Goal: Task Accomplishment & Management: Use online tool/utility

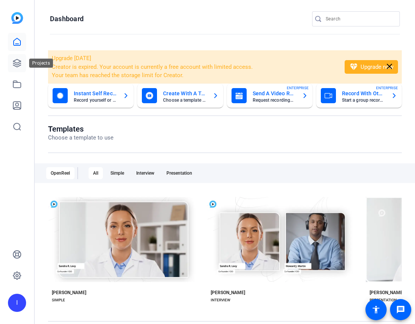
click at [17, 57] on link at bounding box center [17, 63] width 18 height 18
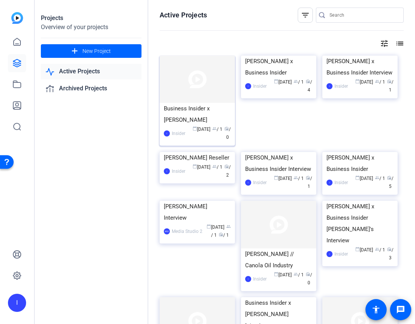
click at [210, 87] on img at bounding box center [197, 79] width 75 height 47
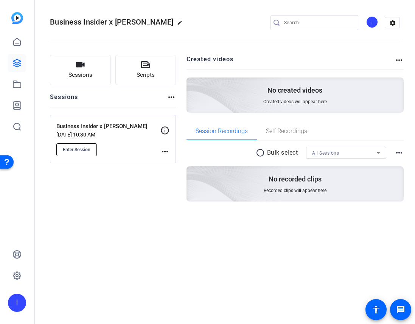
click at [79, 143] on button "Enter Session" at bounding box center [76, 149] width 41 height 13
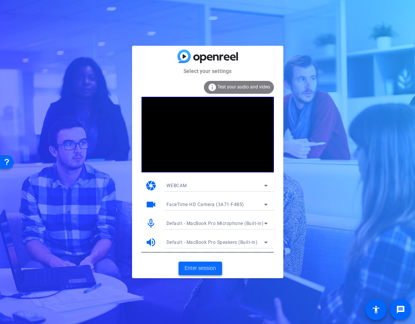
click at [215, 260] on span at bounding box center [201, 269] width 44 height 18
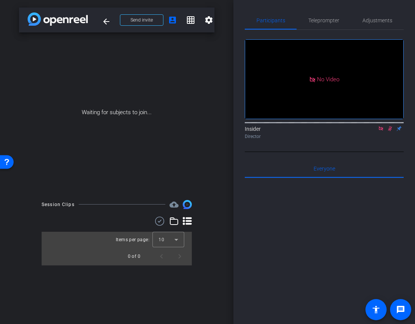
click at [381, 131] on icon at bounding box center [381, 128] width 6 height 5
click at [382, 131] on icon at bounding box center [381, 128] width 4 height 5
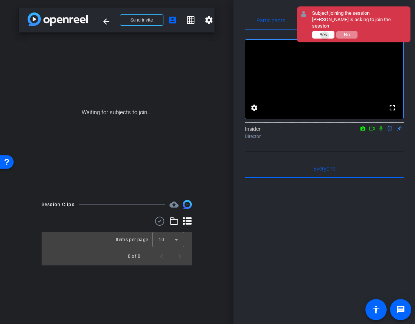
click at [325, 32] on span "Yes" at bounding box center [323, 34] width 7 height 5
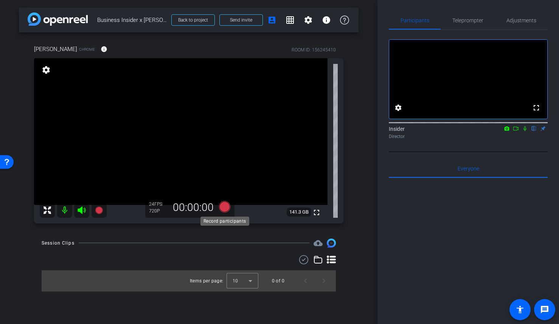
click at [225, 207] on icon at bounding box center [224, 206] width 11 height 11
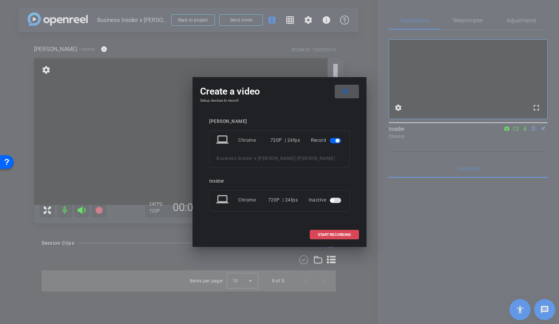
click at [353, 234] on span at bounding box center [334, 235] width 48 height 18
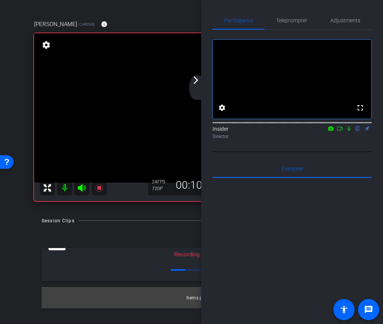
click at [193, 83] on mat-icon "arrow_forward_ios" at bounding box center [195, 80] width 9 height 9
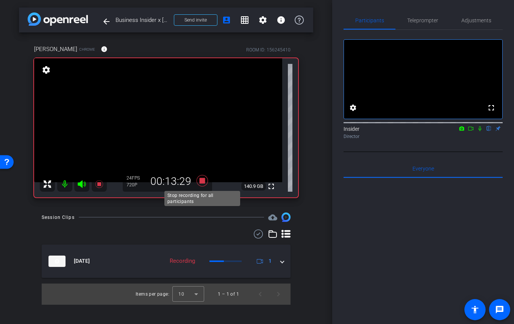
click at [200, 182] on icon at bounding box center [201, 180] width 11 height 11
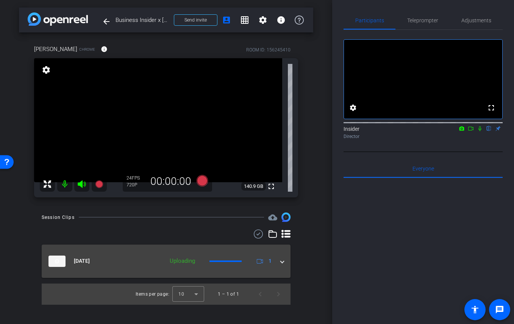
click at [281, 265] on span at bounding box center [281, 261] width 3 height 8
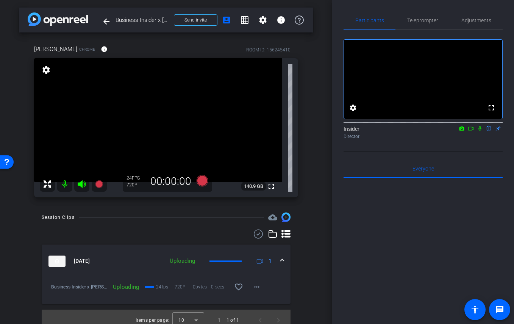
scroll to position [7, 0]
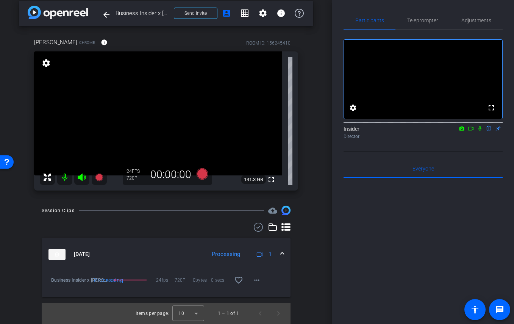
click at [415, 132] on mat-icon at bounding box center [470, 128] width 9 height 7
click at [415, 131] on icon at bounding box center [488, 128] width 3 height 5
